Goal: Find specific page/section: Find specific page/section

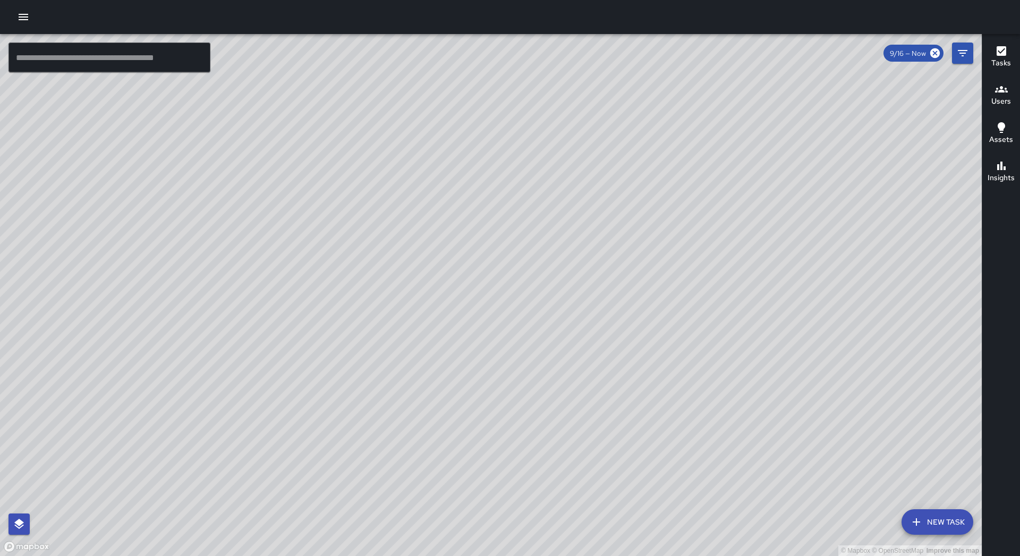
click at [24, 18] on icon "button" at bounding box center [23, 17] width 13 height 13
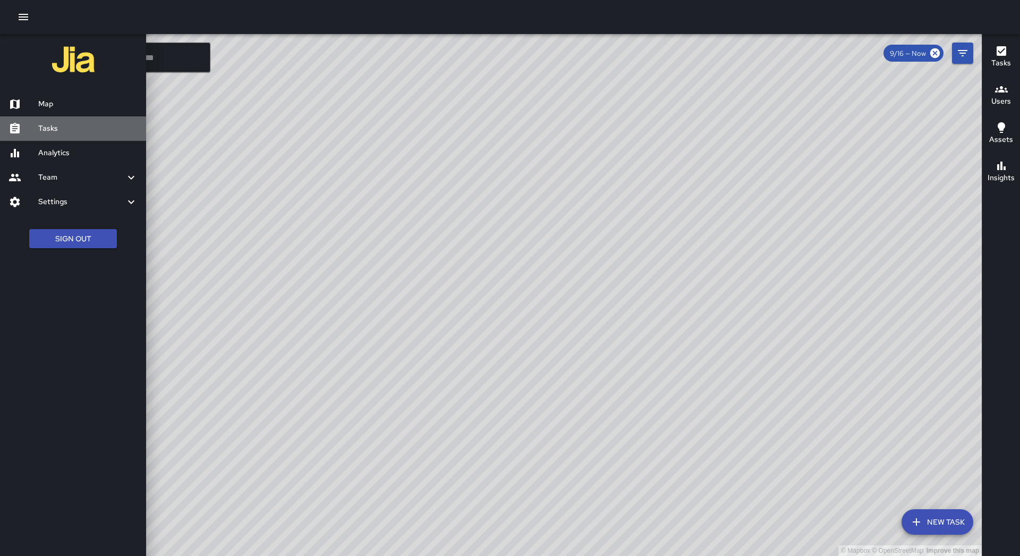
click at [81, 134] on div "Tasks" at bounding box center [73, 128] width 146 height 24
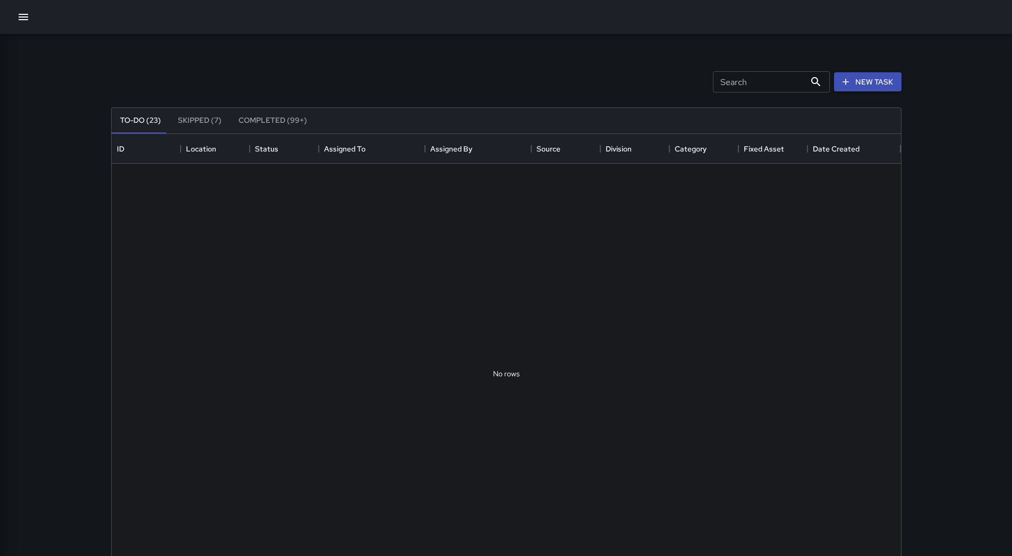
scroll to position [442, 781]
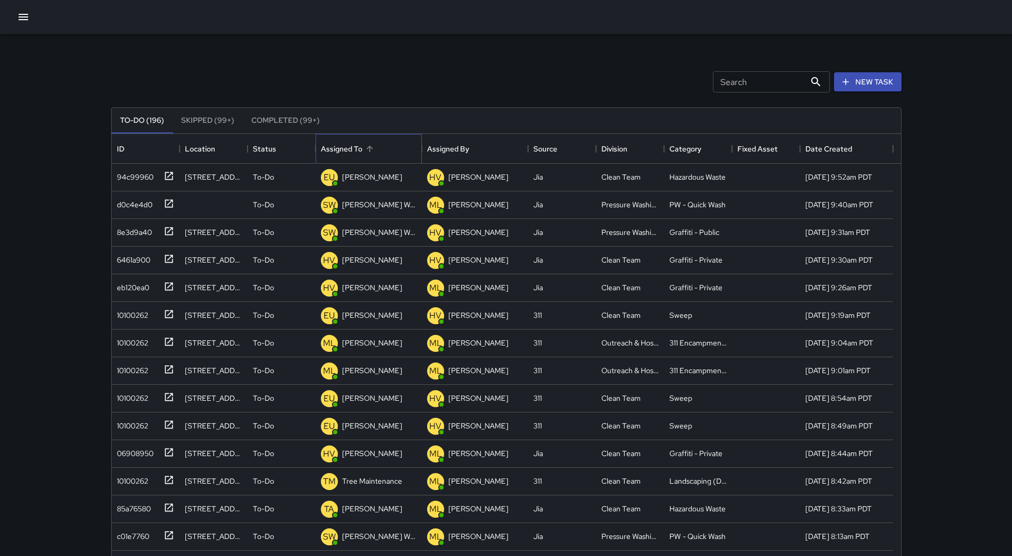
click at [383, 143] on div "Assigned To" at bounding box center [369, 149] width 96 height 30
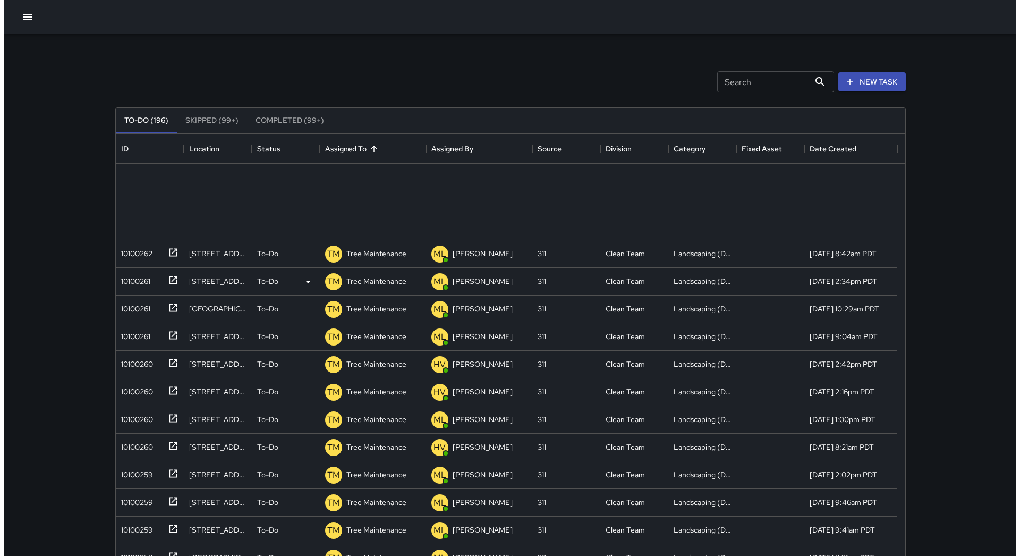
scroll to position [0, 0]
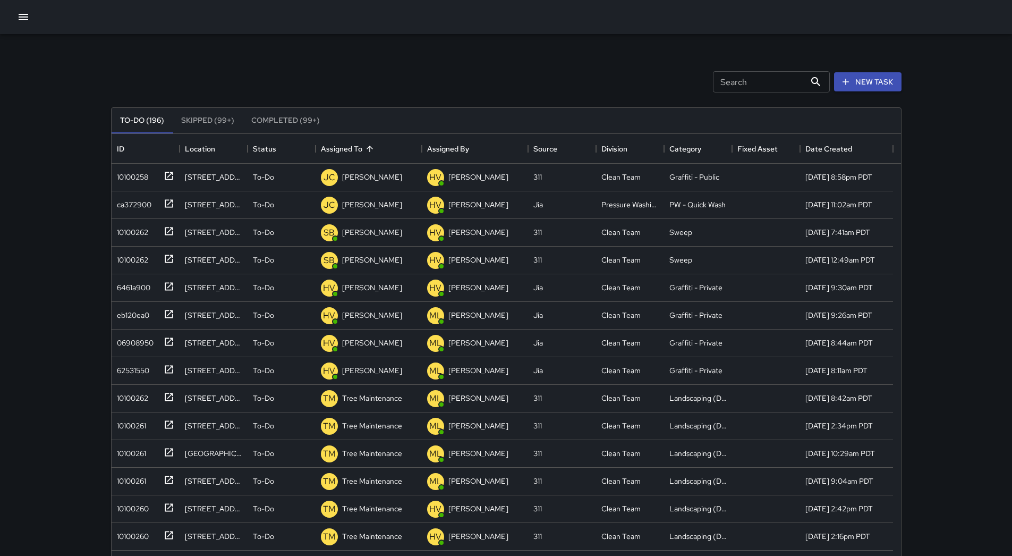
drag, startPoint x: 38, startPoint y: 21, endPoint x: 28, endPoint y: 20, distance: 9.6
click at [36, 21] on div at bounding box center [506, 17] width 1012 height 34
click at [28, 20] on icon "button" at bounding box center [24, 17] width 10 height 6
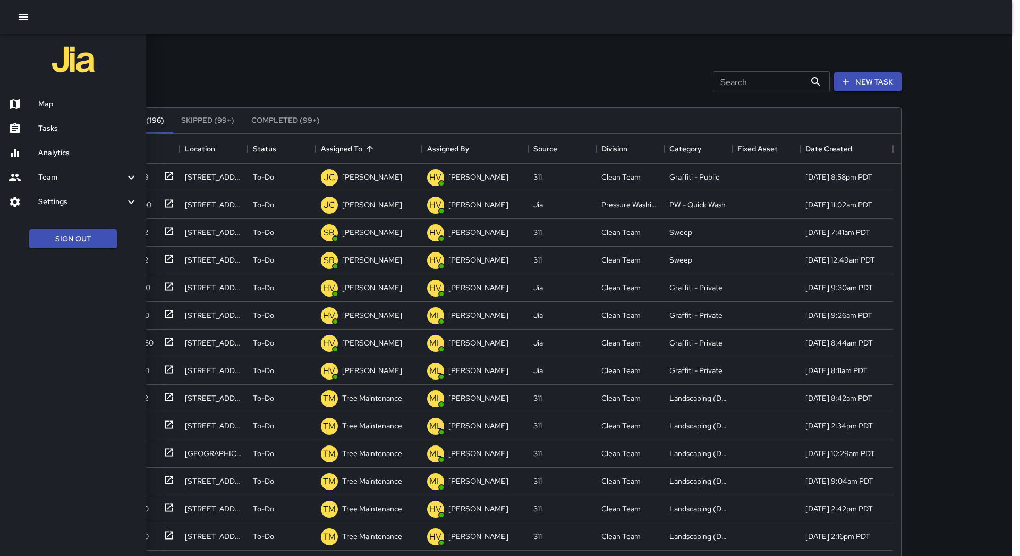
click at [53, 95] on div "Map" at bounding box center [73, 104] width 146 height 24
